Goal: Task Accomplishment & Management: Manage account settings

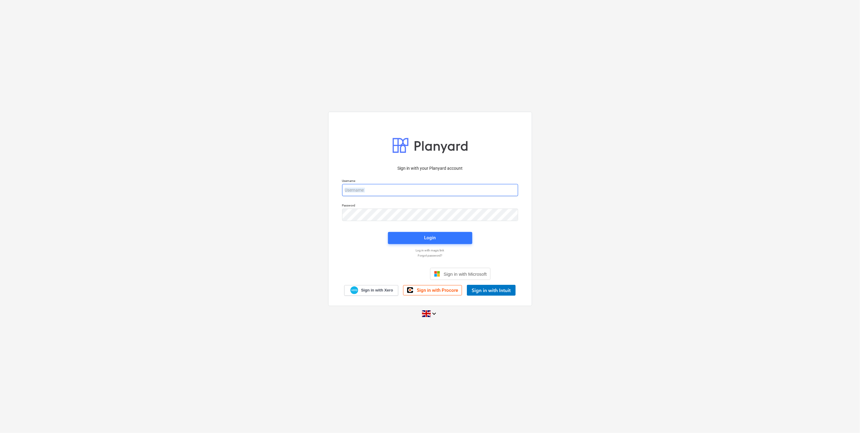
drag, startPoint x: 455, startPoint y: 200, endPoint x: 455, endPoint y: 189, distance: 11.5
click at [455, 196] on div "Sign in with your Planyard account Username Password Login Log in with magic li…" at bounding box center [430, 228] width 183 height 134
click at [455, 189] on input "email" at bounding box center [430, 190] width 176 height 12
type input "[EMAIL_ADDRESS][DOMAIN_NAME]"
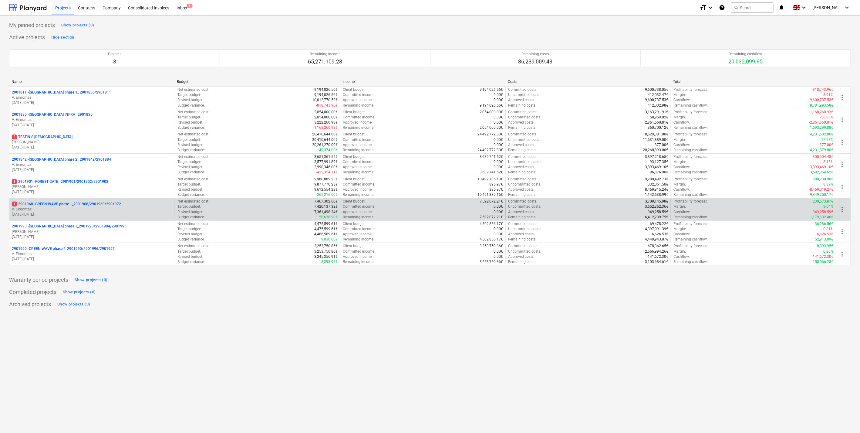
click at [91, 207] on p "V. Eimontas" at bounding box center [92, 209] width 161 height 5
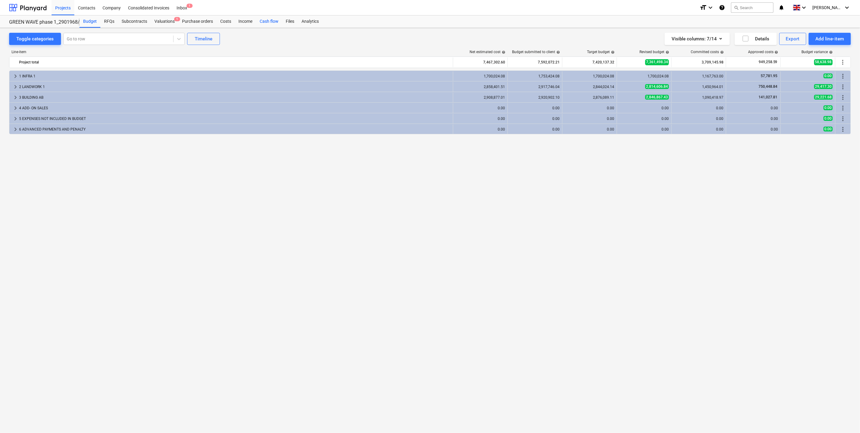
click at [262, 22] on div "Cash flow" at bounding box center [269, 21] width 26 height 12
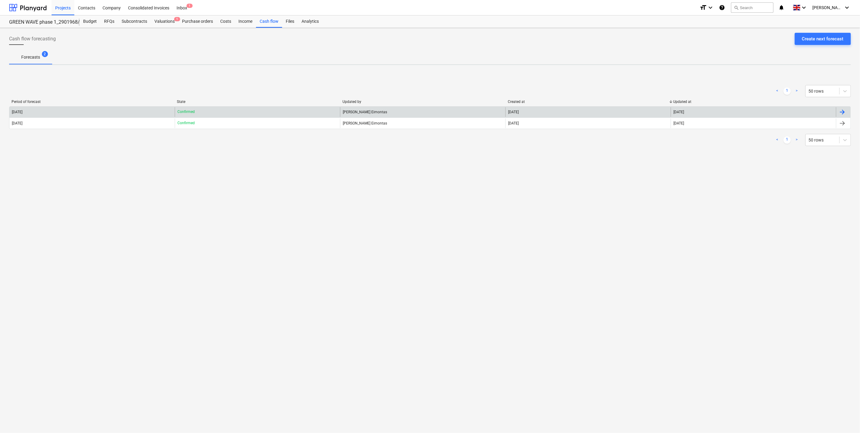
click at [114, 111] on div "[DATE]" at bounding box center [91, 112] width 165 height 10
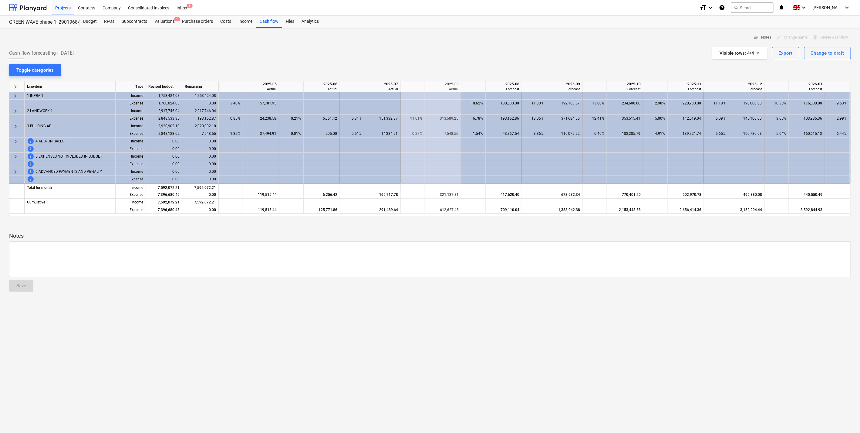
scroll to position [0, 182]
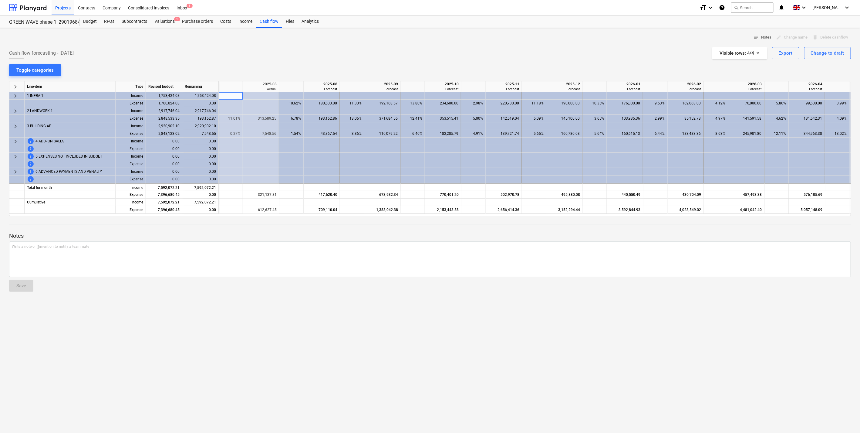
click at [341, 63] on div "notes Notes edit Change name delete Delete cashflow Cash flow forecasting - [DA…" at bounding box center [430, 230] width 860 height 405
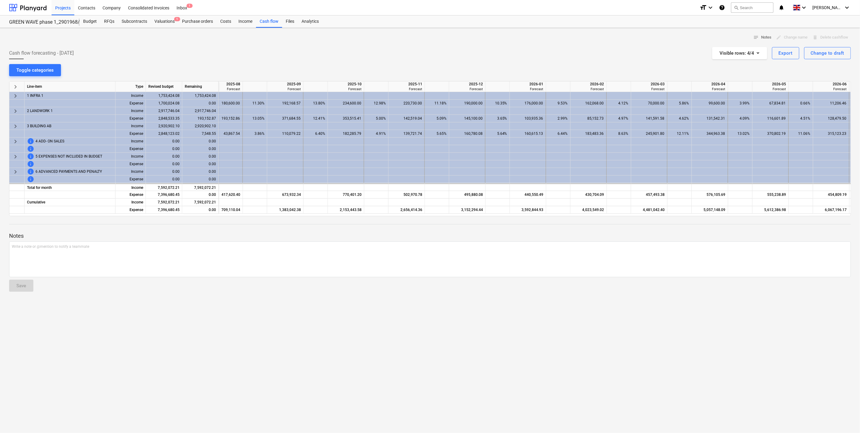
scroll to position [0, 275]
click at [357, 65] on div "notes Notes edit Change name delete Delete cashflow Cash flow forecasting - [DA…" at bounding box center [430, 230] width 860 height 405
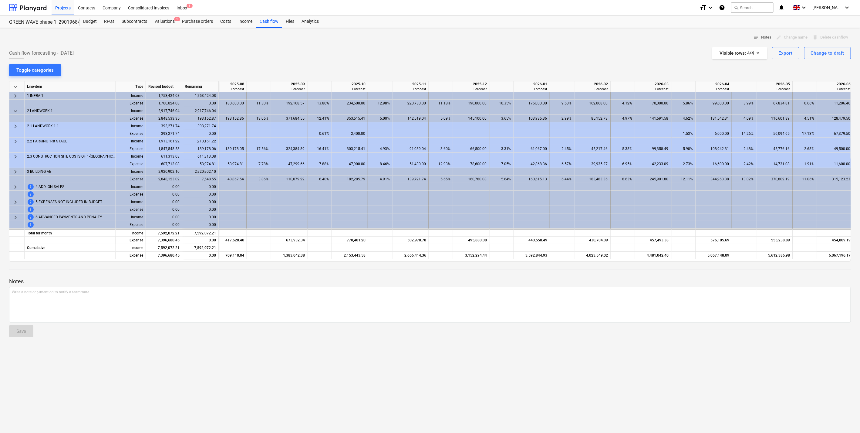
click at [14, 110] on span "keyboard_arrow_down" at bounding box center [15, 110] width 7 height 7
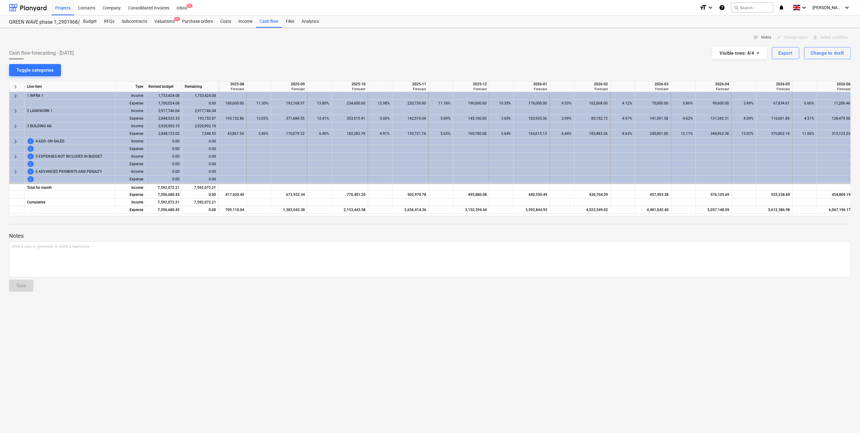
drag, startPoint x: 319, startPoint y: 39, endPoint x: 314, endPoint y: 8, distance: 30.7
click at [319, 39] on div "notes Notes edit Change name delete Delete cashflow" at bounding box center [430, 37] width 842 height 9
click at [360, 70] on div "notes Notes edit Change name delete Delete cashflow Cash flow forecasting - [DA…" at bounding box center [430, 230] width 860 height 405
click at [360, 69] on div "notes Notes edit Change name delete Delete cashflow Cash flow forecasting - [DA…" at bounding box center [430, 230] width 860 height 405
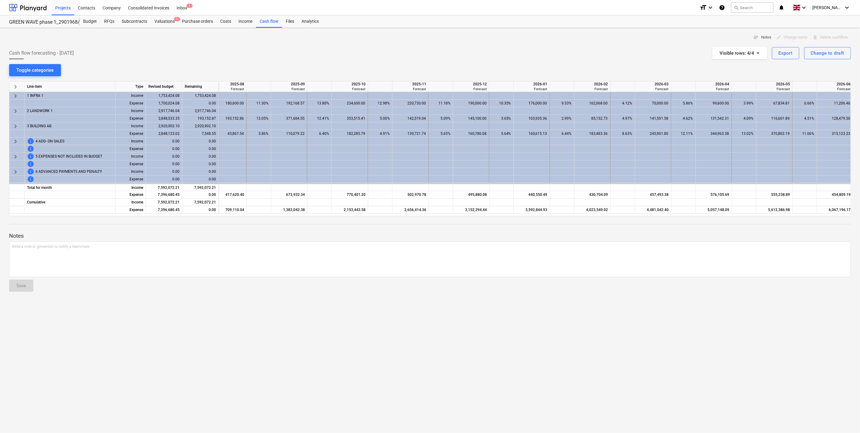
click at [360, 69] on div "notes Notes edit Change name delete Delete cashflow Cash flow forecasting - [DA…" at bounding box center [430, 230] width 860 height 405
drag, startPoint x: 430, startPoint y: 315, endPoint x: 400, endPoint y: 191, distance: 127.6
click at [430, 314] on div "notes Notes edit Change name delete Delete cashflow Cash flow forecasting - [DA…" at bounding box center [430, 230] width 860 height 405
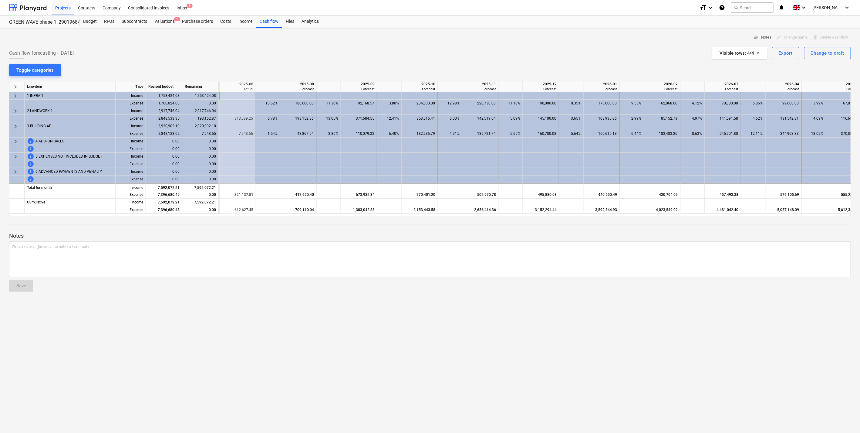
scroll to position [0, 237]
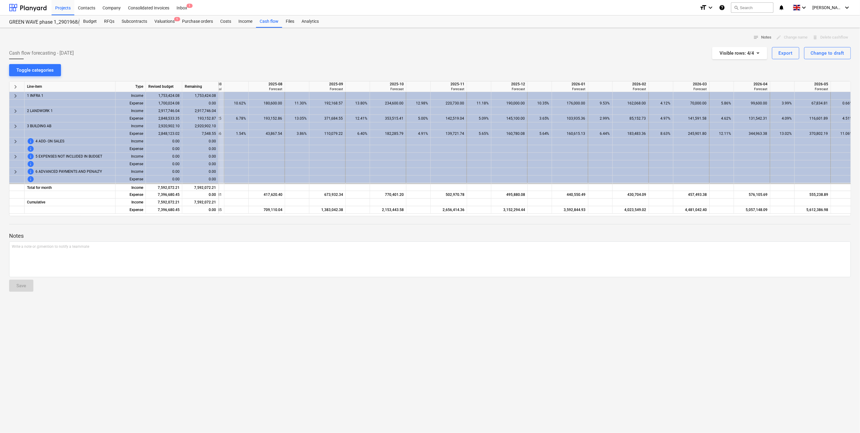
click at [370, 225] on div "Notes Write a note or @mention to notify a teammate ﻿ Save" at bounding box center [430, 256] width 842 height 80
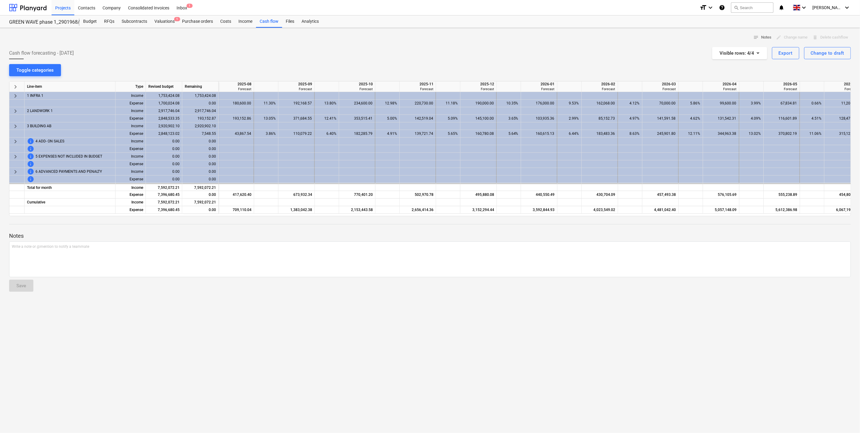
scroll to position [0, 271]
click at [372, 64] on div "notes Notes edit Change name delete Delete cashflow Cash flow forecasting - [DA…" at bounding box center [430, 230] width 860 height 405
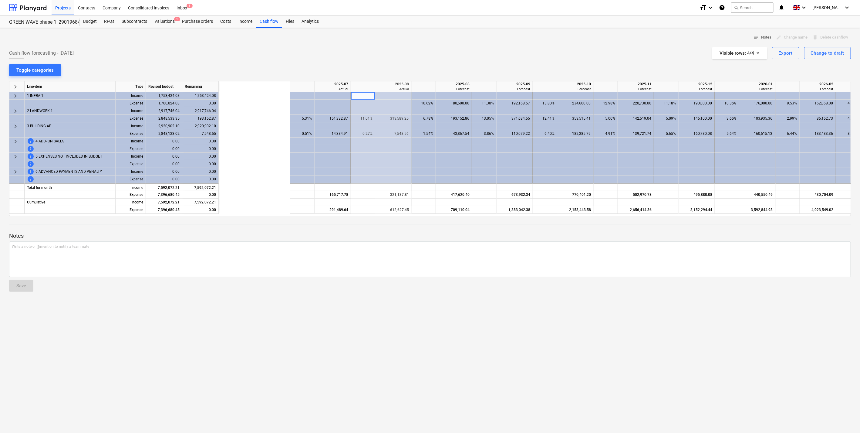
scroll to position [0, 0]
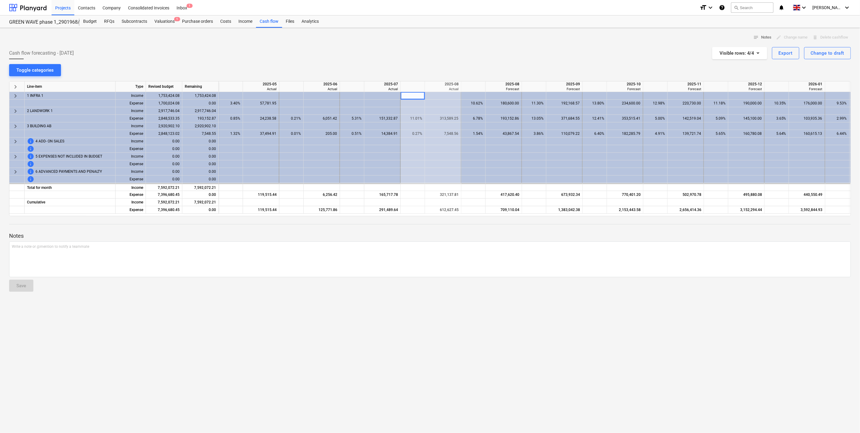
drag, startPoint x: 415, startPoint y: 216, endPoint x: 691, endPoint y: 216, distance: 276.4
click at [691, 216] on div at bounding box center [430, 218] width 842 height 5
click at [458, 49] on div "Cash flow forecasting - [DATE] Visible rows : 4/4 Export Change to draft" at bounding box center [430, 53] width 842 height 12
click at [400, 52] on div "Cash flow forecasting - [DATE] Visible rows : 4/4 Export Change to draft" at bounding box center [430, 53] width 842 height 12
click at [503, 52] on div "Cash flow forecasting - [DATE] Visible rows : 4/4 Export Change to draft" at bounding box center [430, 53] width 842 height 12
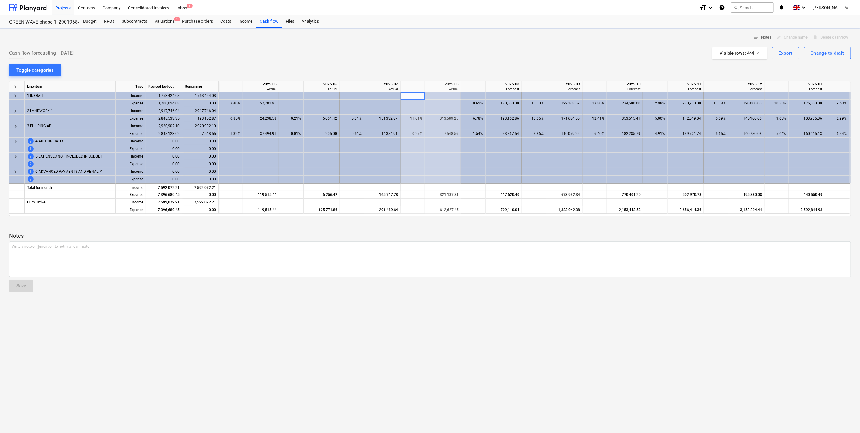
click at [452, 46] on div at bounding box center [430, 44] width 842 height 5
click at [497, 61] on div "notes Notes edit Change name delete Delete cashflow Cash flow forecasting - [DA…" at bounding box center [430, 230] width 860 height 405
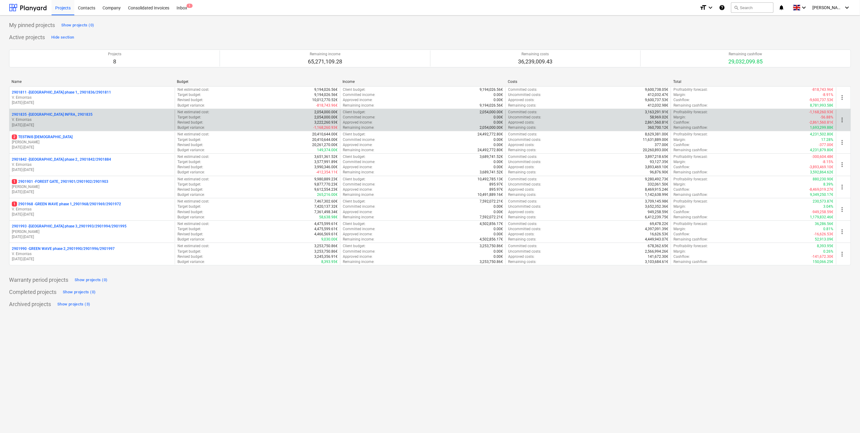
click at [96, 121] on p "V. Eimontas" at bounding box center [92, 119] width 161 height 5
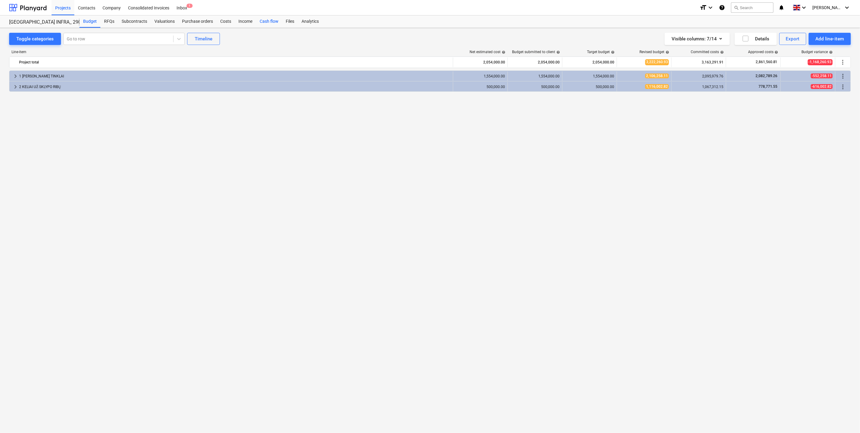
click at [276, 20] on div "Cash flow" at bounding box center [269, 21] width 26 height 12
